Goal: Information Seeking & Learning: Check status

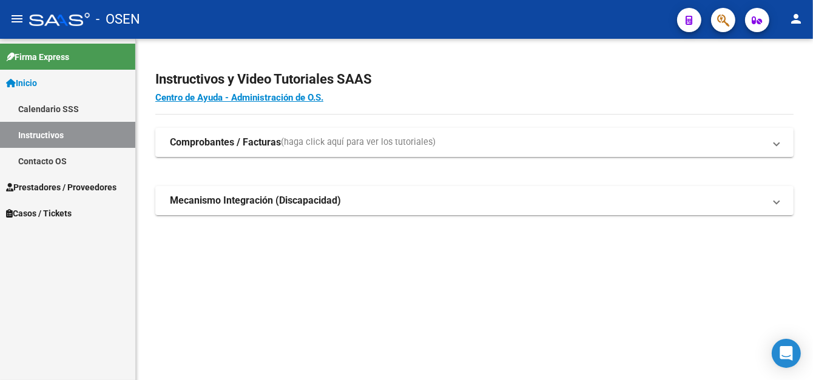
click at [67, 191] on span "Prestadores / Proveedores" at bounding box center [61, 187] width 110 height 13
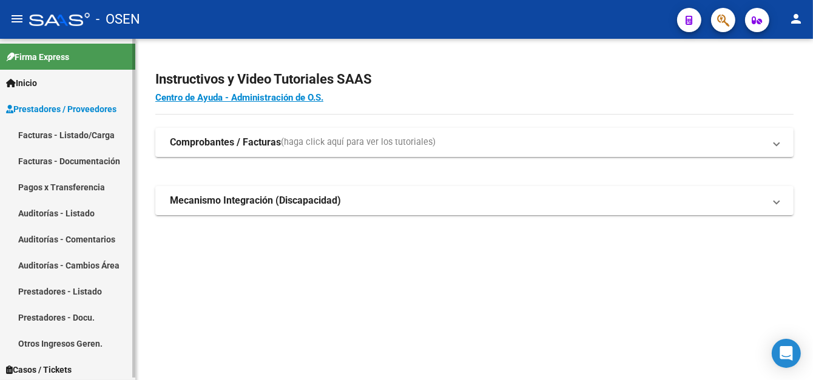
click at [93, 189] on link "Pagos x Transferencia" at bounding box center [67, 187] width 135 height 26
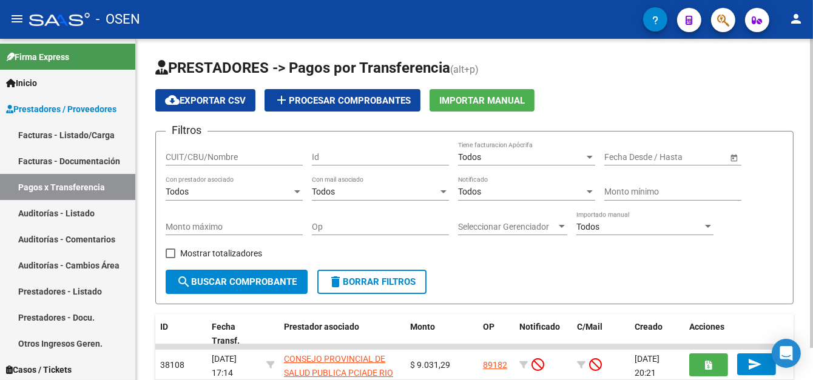
click at [206, 154] on input "CUIT/CBU/Nombre" at bounding box center [234, 157] width 137 height 10
type input "pol"
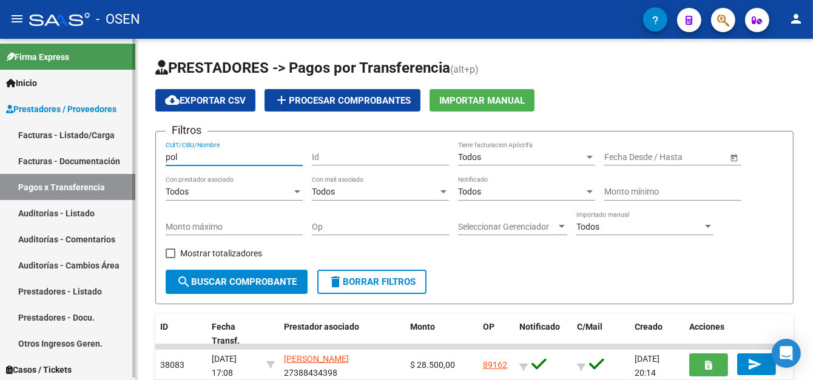
drag, startPoint x: 193, startPoint y: 158, endPoint x: 133, endPoint y: 157, distance: 59.5
click at [133, 157] on mat-sidenav-container "Firma Express Inicio Calendario SSS Instructivos Contacto OS Prestadores / Prov…" at bounding box center [406, 210] width 813 height 342
type input "v"
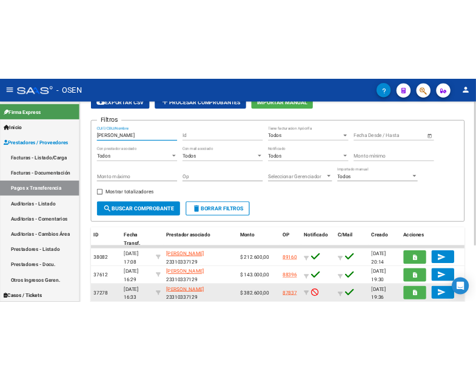
scroll to position [56, 0]
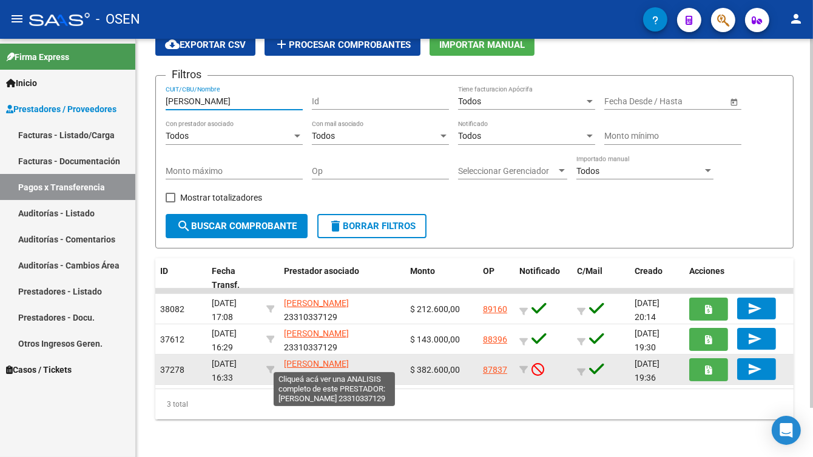
type input "[PERSON_NAME]"
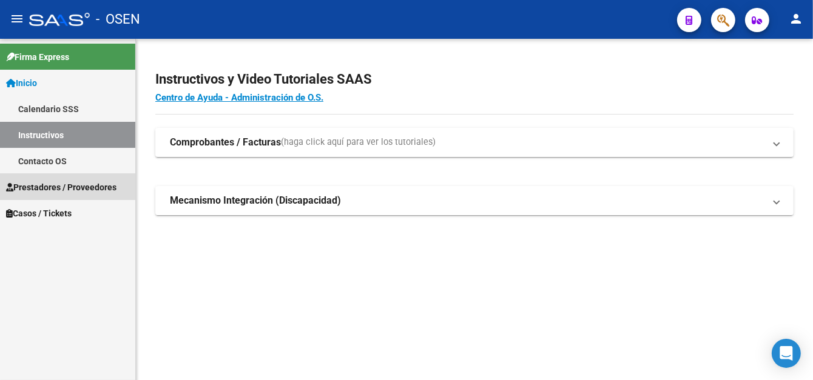
click at [61, 175] on link "Prestadores / Proveedores" at bounding box center [67, 187] width 135 height 26
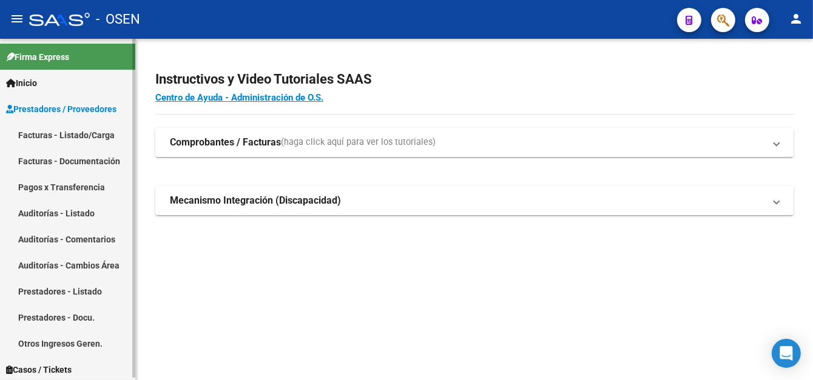
click at [93, 184] on link "Pagos x Transferencia" at bounding box center [67, 187] width 135 height 26
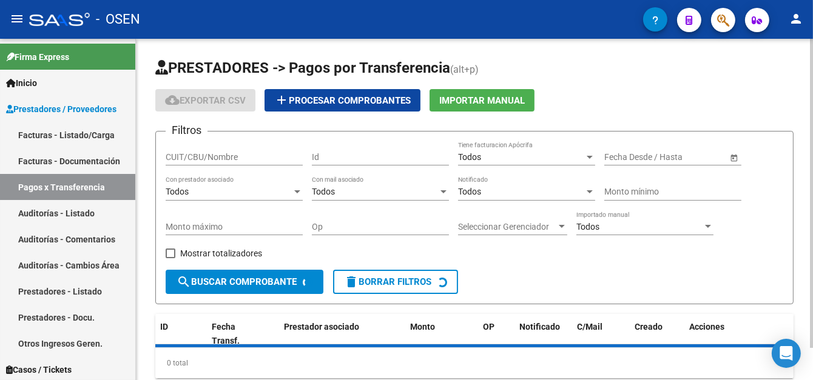
click at [190, 149] on div "CUIT/CBU/Nombre" at bounding box center [234, 153] width 137 height 24
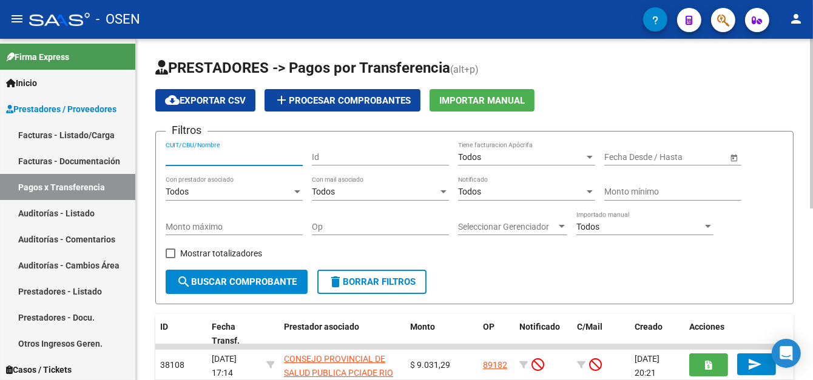
click at [186, 157] on input "CUIT/CBU/Nombre" at bounding box center [234, 157] width 137 height 10
type input "c"
type input "v"
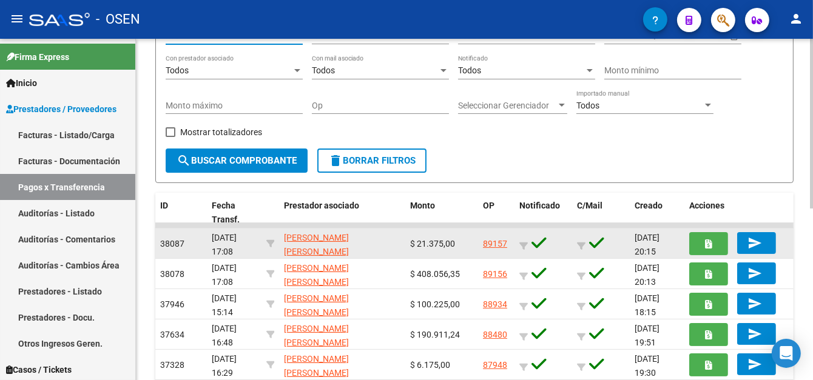
scroll to position [112, 0]
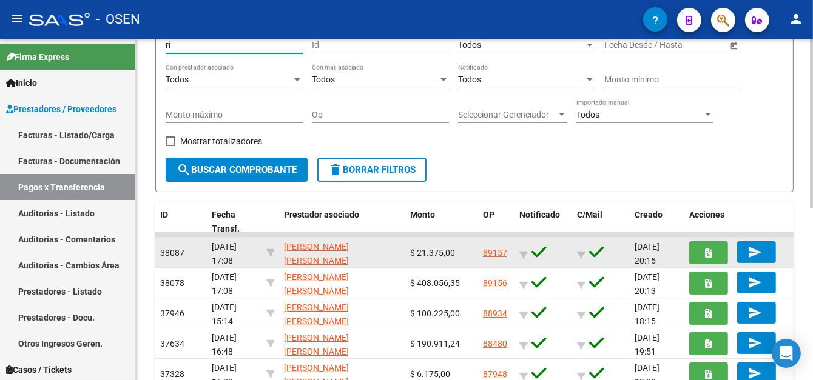
type input "r"
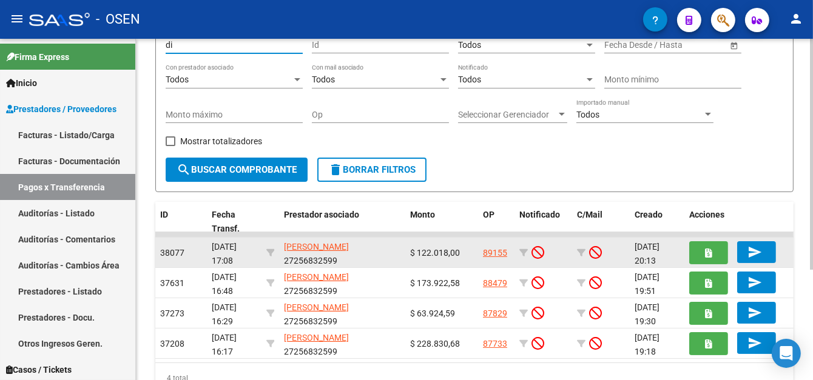
type input "d"
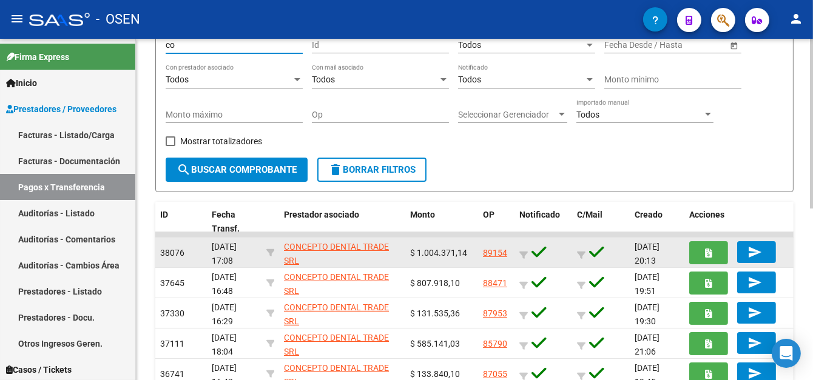
type input "c"
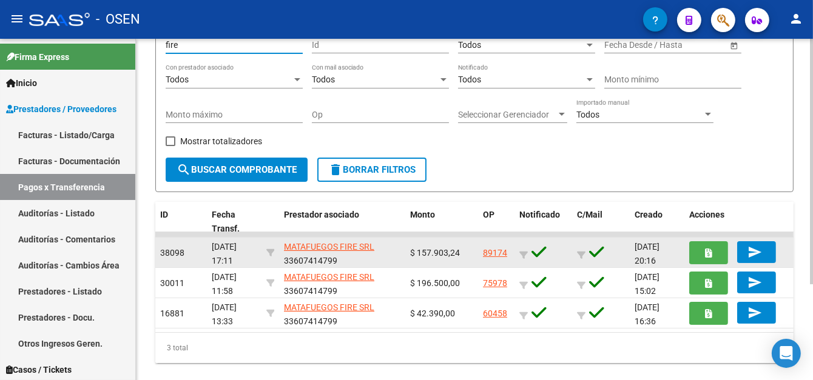
type input "fire"
click at [485, 255] on link "89174" at bounding box center [495, 253] width 24 height 10
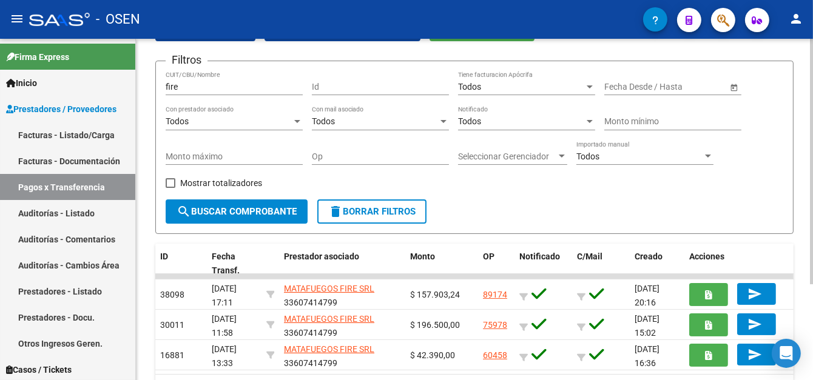
scroll to position [52, 0]
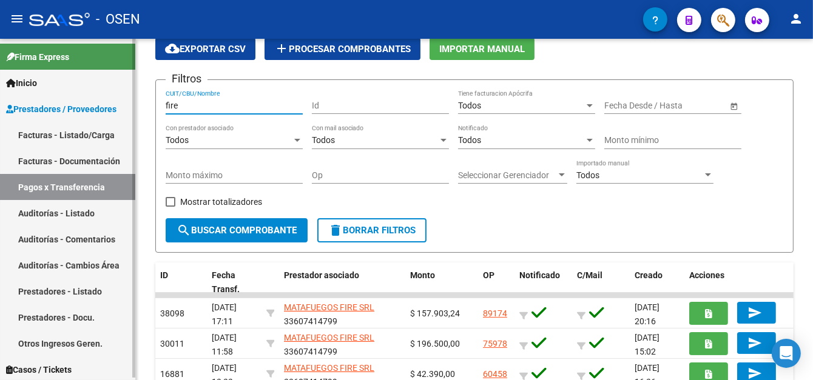
drag, startPoint x: 203, startPoint y: 109, endPoint x: 83, endPoint y: 120, distance: 120.7
click at [83, 120] on mat-sidenav-container "Firma Express Inicio Calendario SSS Instructivos Contacto OS Prestadores / Prov…" at bounding box center [406, 210] width 813 height 342
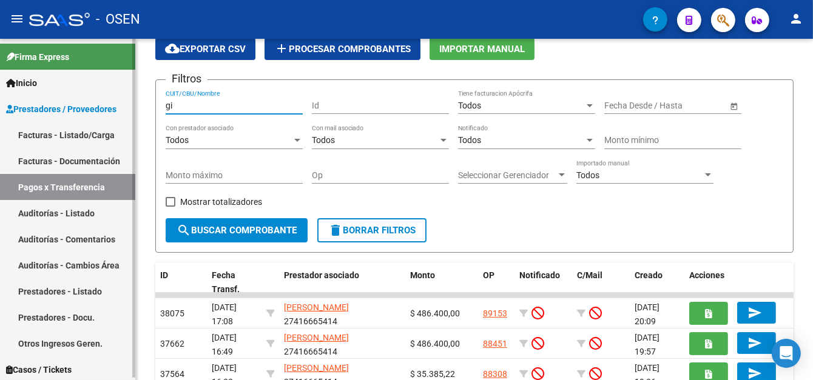
type input "g"
type input "z"
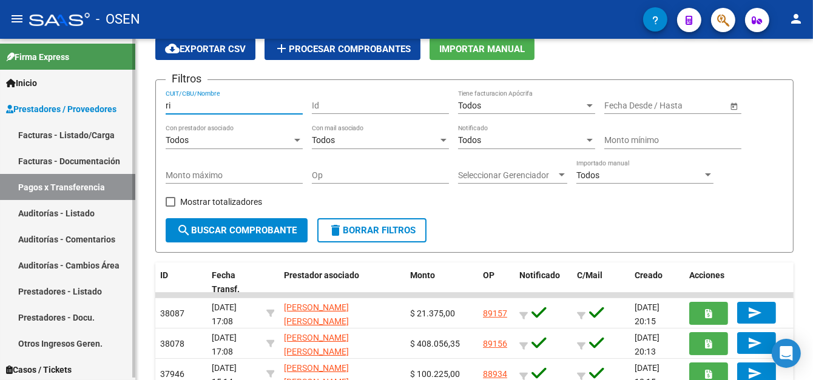
type input "r"
type input "p"
type input "[PERSON_NAME]"
drag, startPoint x: 211, startPoint y: 99, endPoint x: 13, endPoint y: 99, distance: 197.2
click at [13, 99] on mat-sidenav-container "Firma Express Inicio Calendario SSS Instructivos Contacto OS Prestadores / Prov…" at bounding box center [406, 210] width 813 height 342
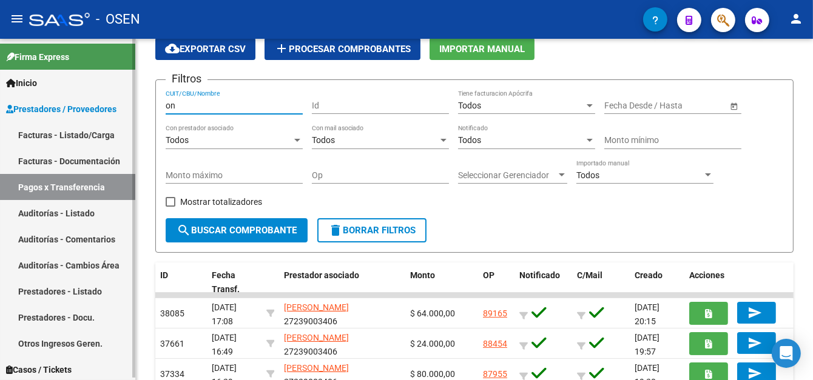
type input "o"
type input "g"
type input "f"
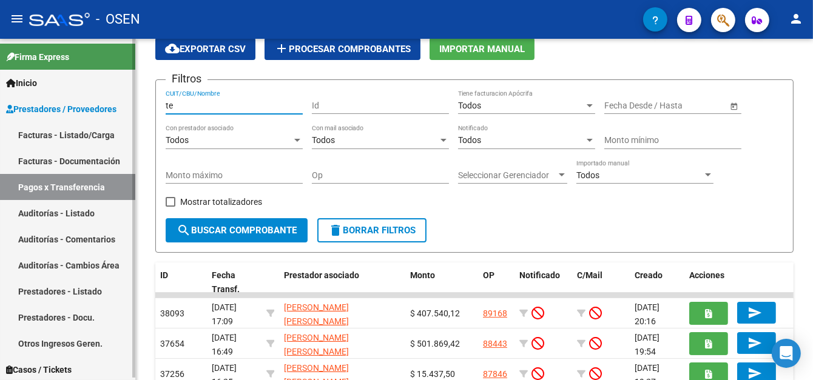
type input "t"
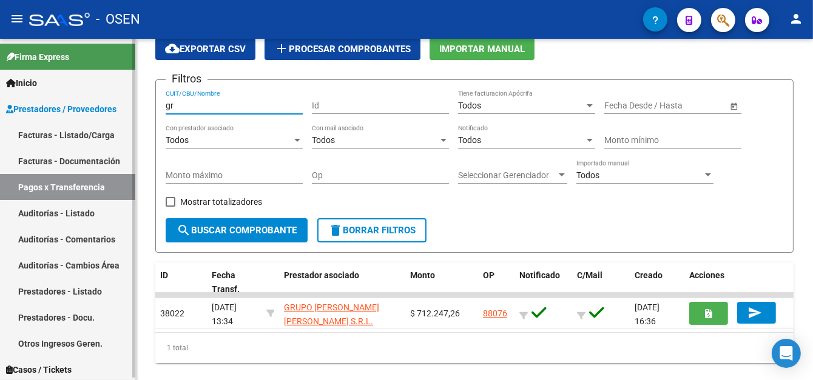
type input "g"
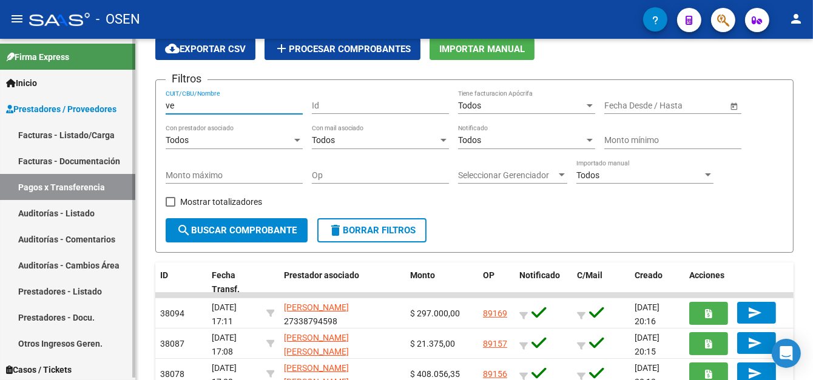
type input "v"
type input "c"
type input "t"
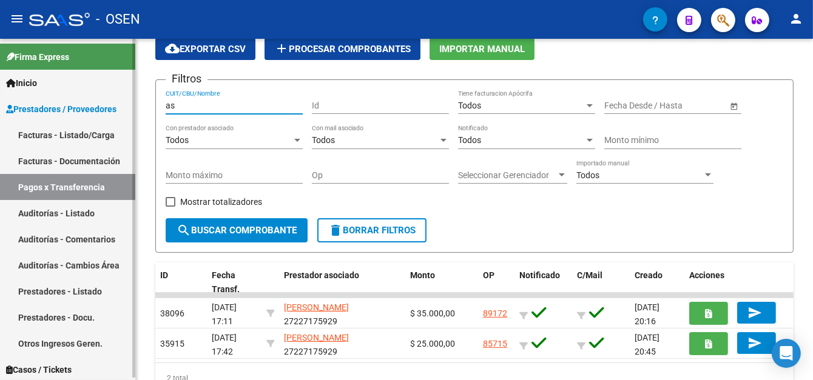
type input "a"
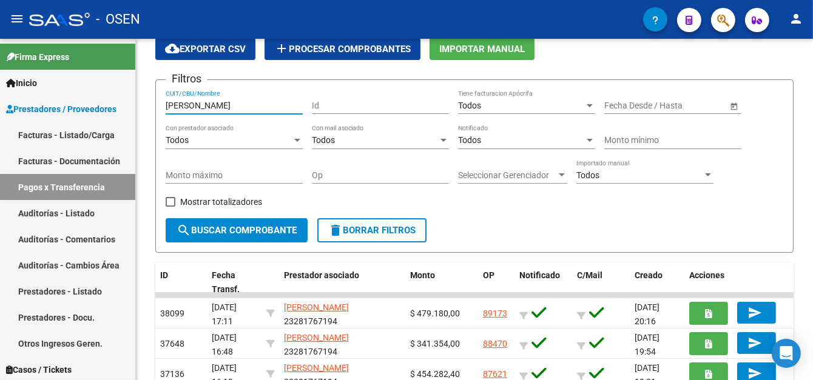
type input "[PERSON_NAME]"
